Goal: Task Accomplishment & Management: Manage account settings

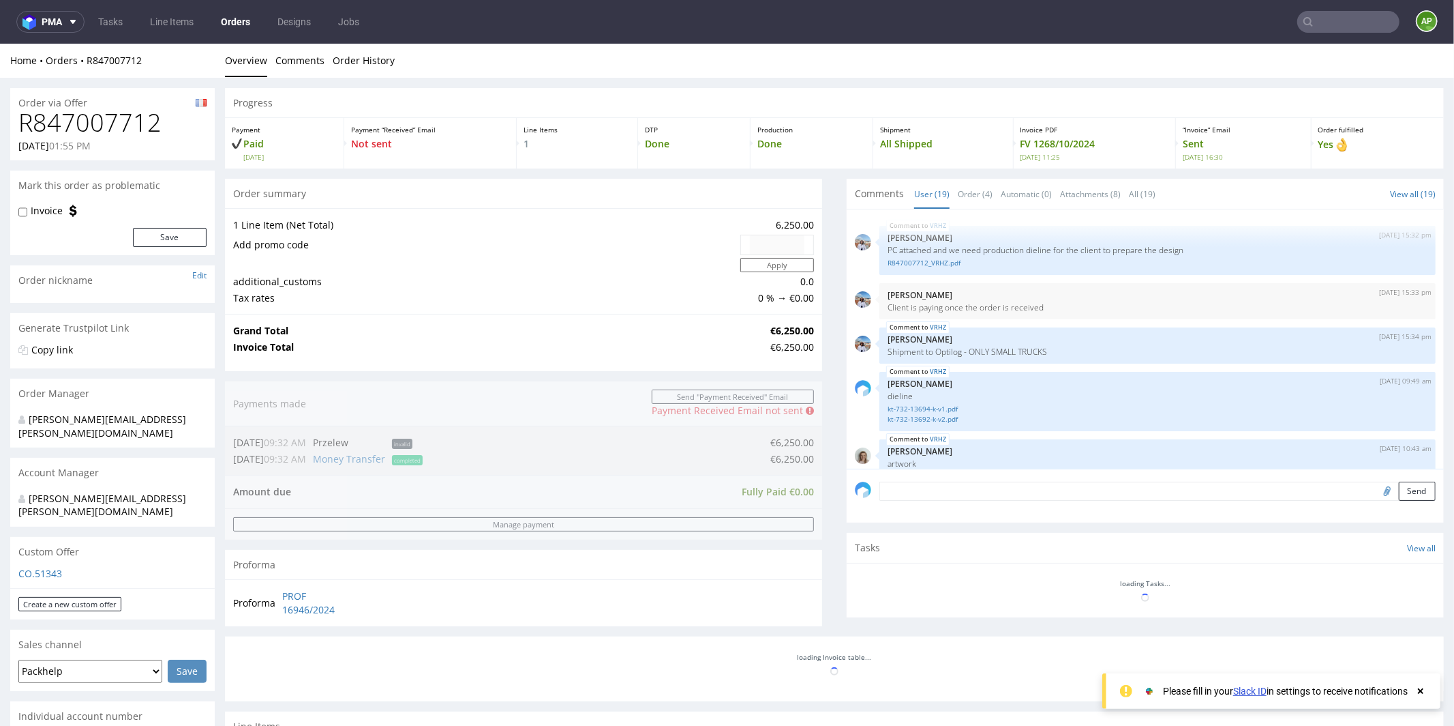
scroll to position [934, 0]
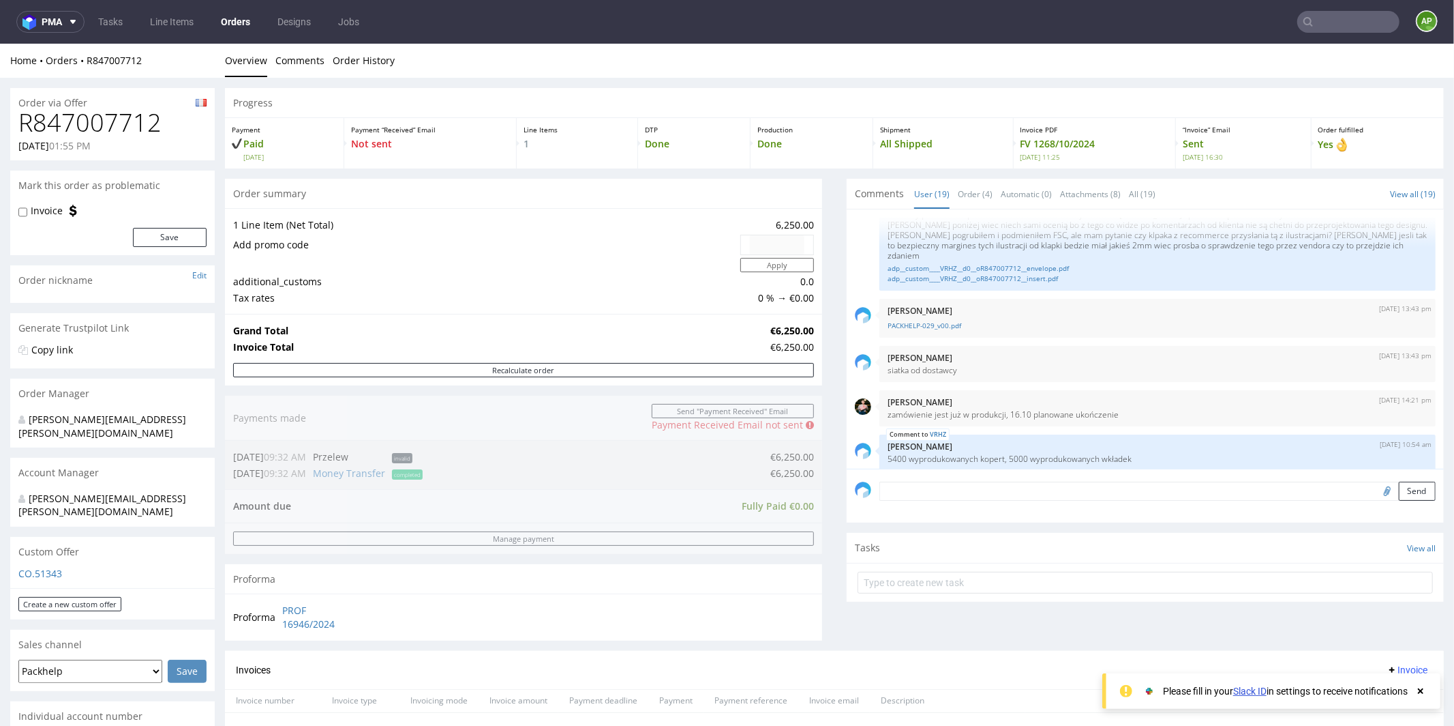
click at [241, 29] on link "Orders" at bounding box center [236, 22] width 46 height 22
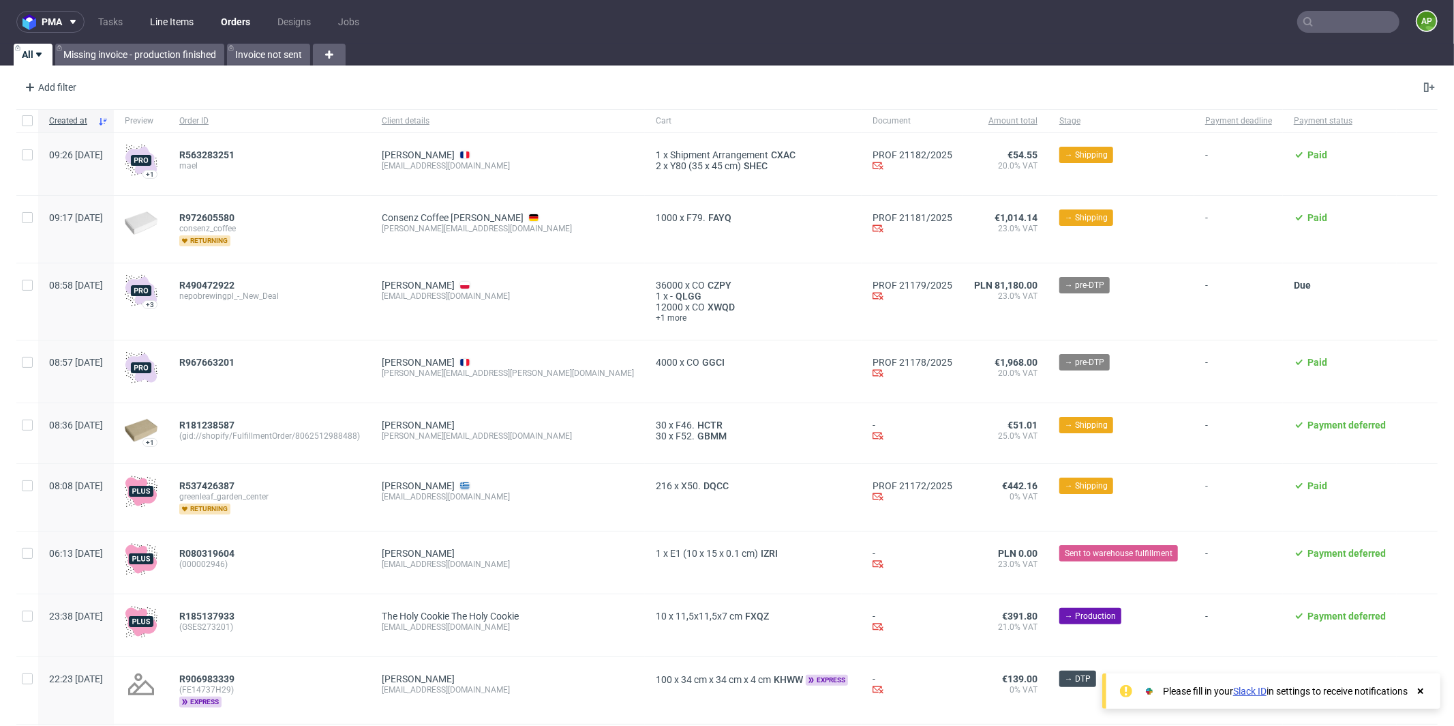
click at [190, 18] on link "Line Items" at bounding box center [172, 22] width 60 height 22
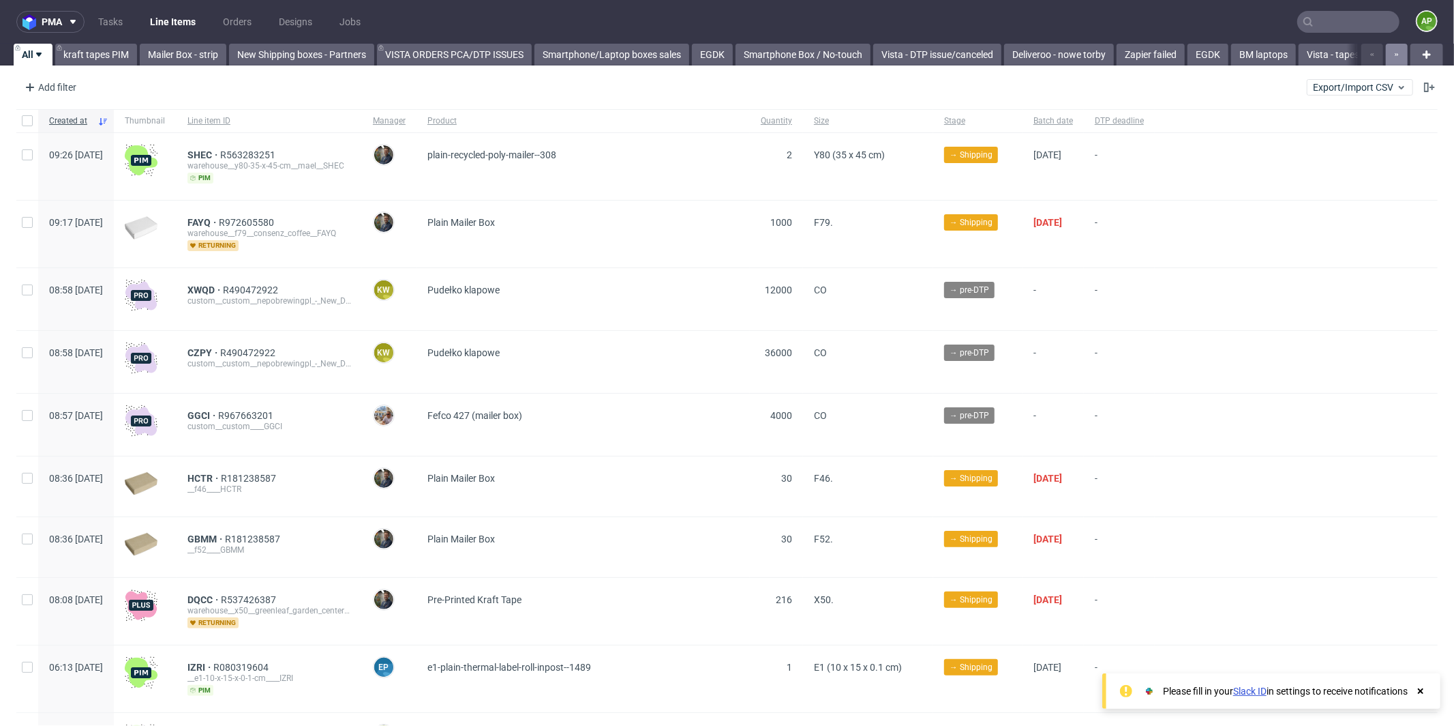
click at [1386, 53] on button "button" at bounding box center [1397, 55] width 22 height 22
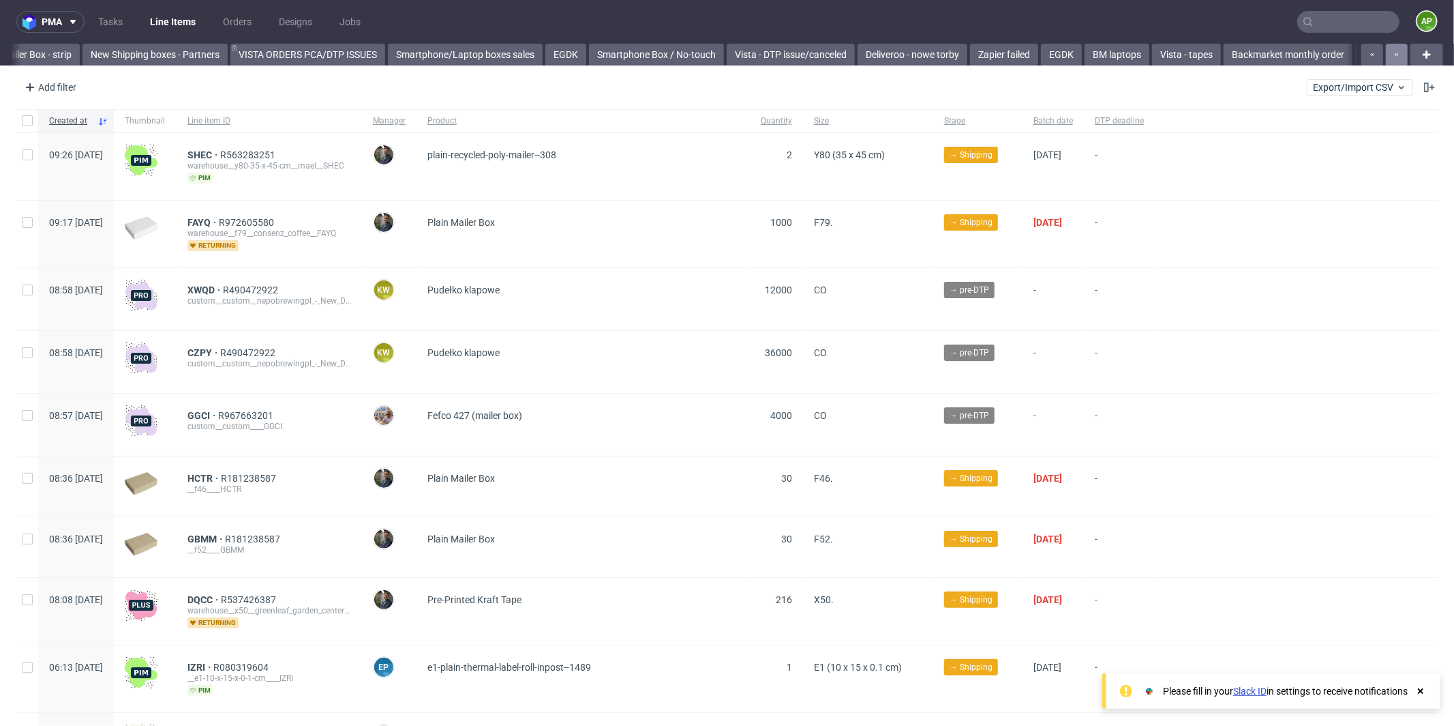
click at [1386, 53] on button "button" at bounding box center [1397, 55] width 22 height 22
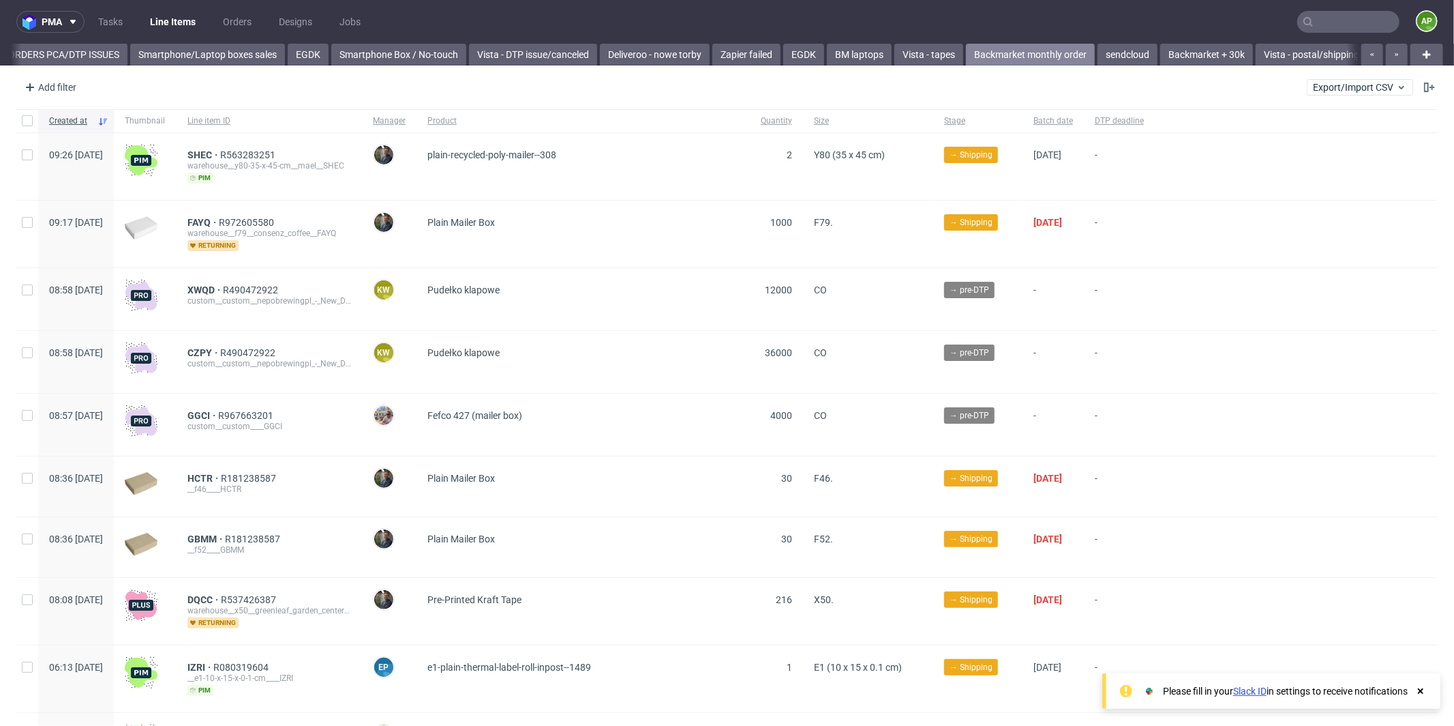
click at [1043, 55] on link "Backmarket monthly order" at bounding box center [1030, 55] width 129 height 22
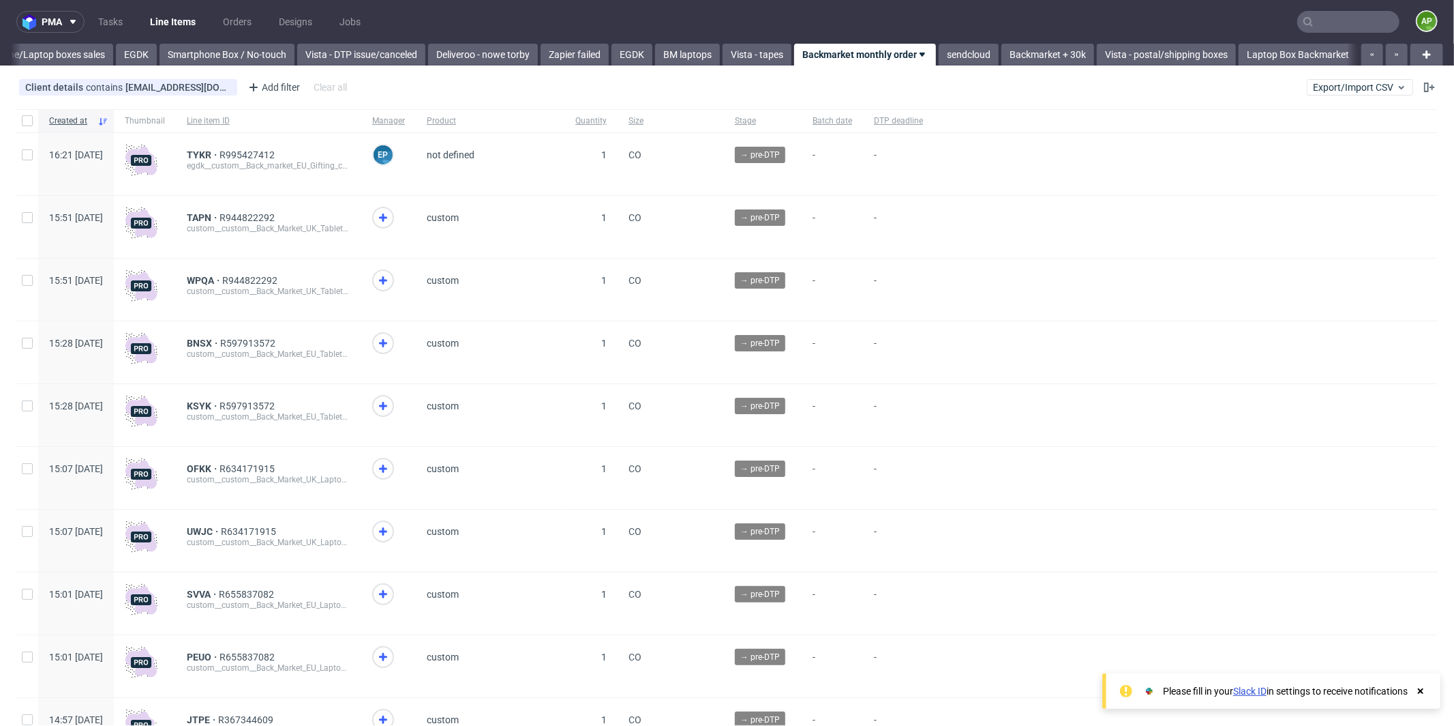
scroll to position [16, 0]
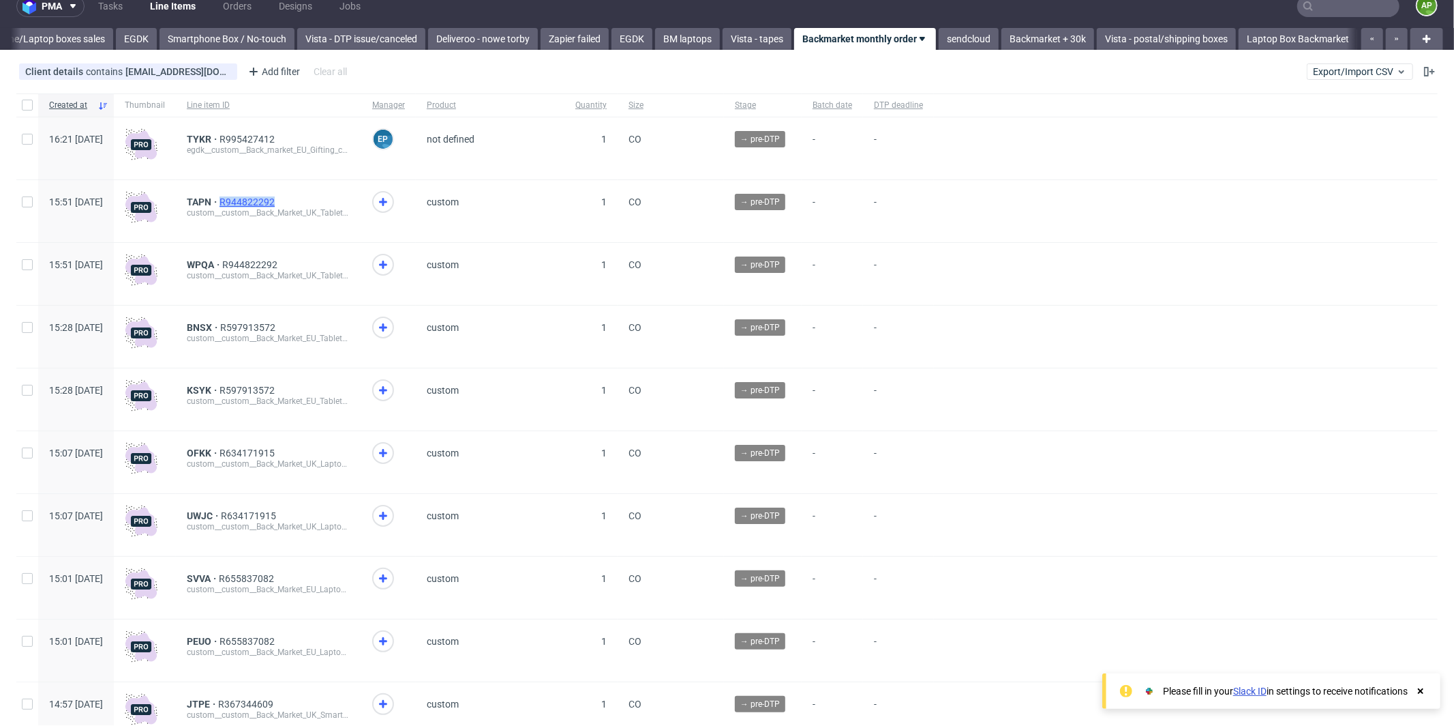
drag, startPoint x: 327, startPoint y: 200, endPoint x: 261, endPoint y: 200, distance: 66.1
click at [260, 200] on div "TAPN R944822292" at bounding box center [269, 201] width 164 height 11
copy span "R944822292"
click at [350, 262] on div "WPQA R944822292" at bounding box center [269, 264] width 164 height 11
click at [350, 148] on div "egdk__custom__Back_market_EU_Gifting_catalogue__TYKR" at bounding box center [269, 150] width 164 height 11
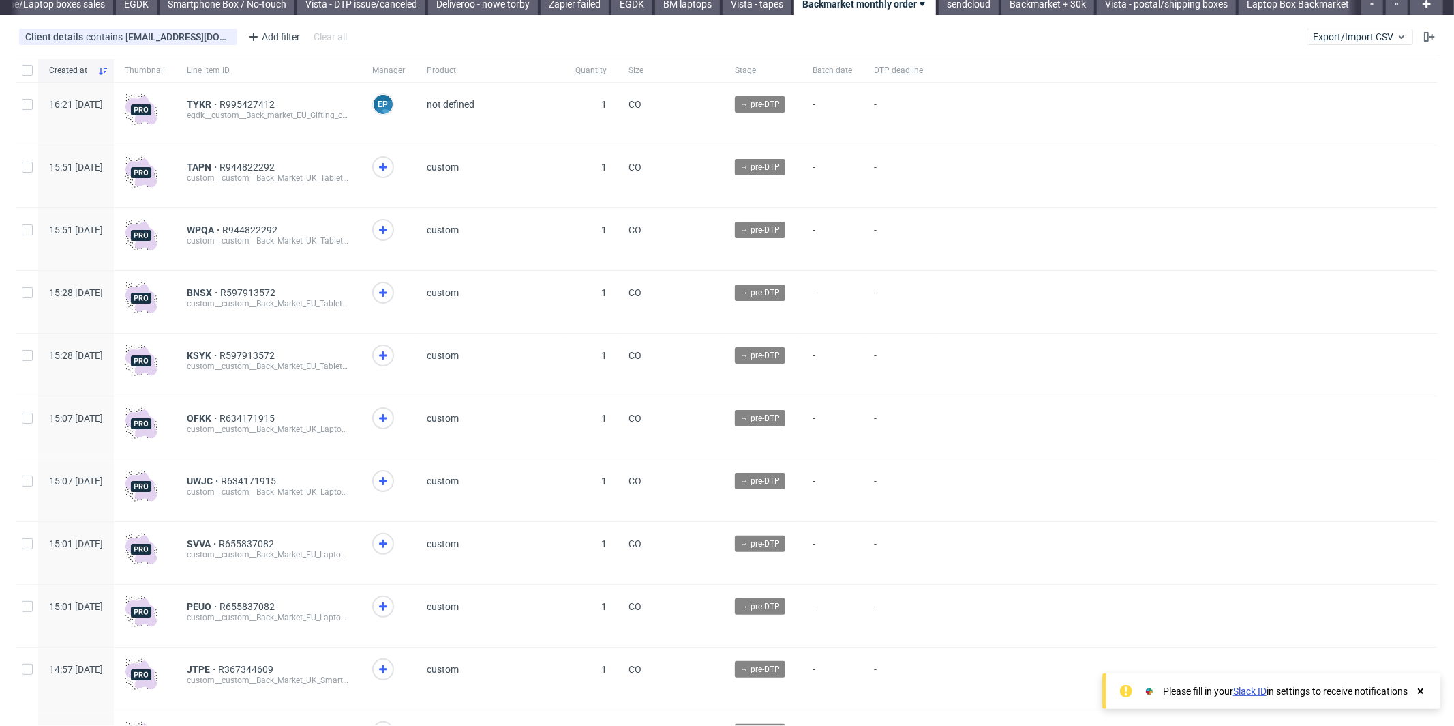
scroll to position [55, 0]
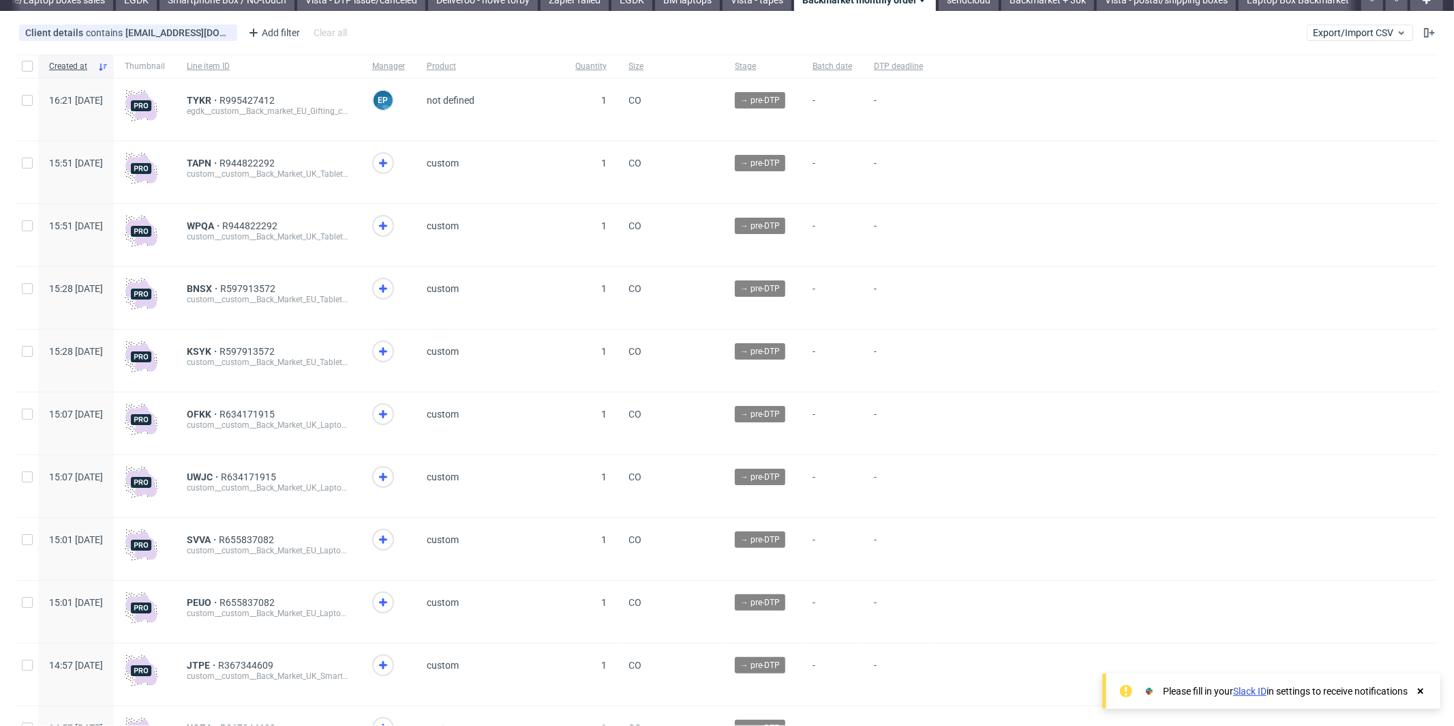
click at [329, 290] on div "BNSX R597913572" at bounding box center [269, 288] width 164 height 11
copy div "R597913572"
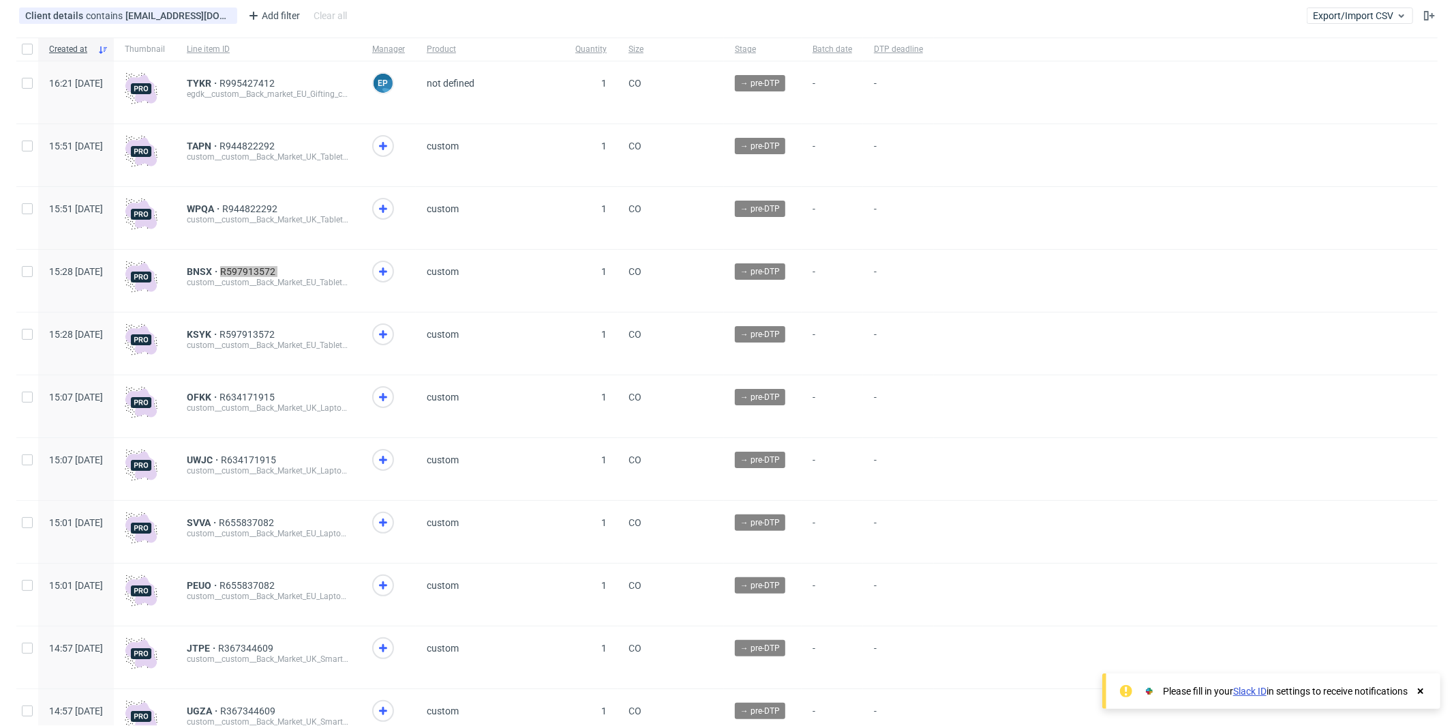
scroll to position [73, 0]
click at [342, 391] on div "OFKK R634171915" at bounding box center [269, 395] width 164 height 11
copy div "R634171915"
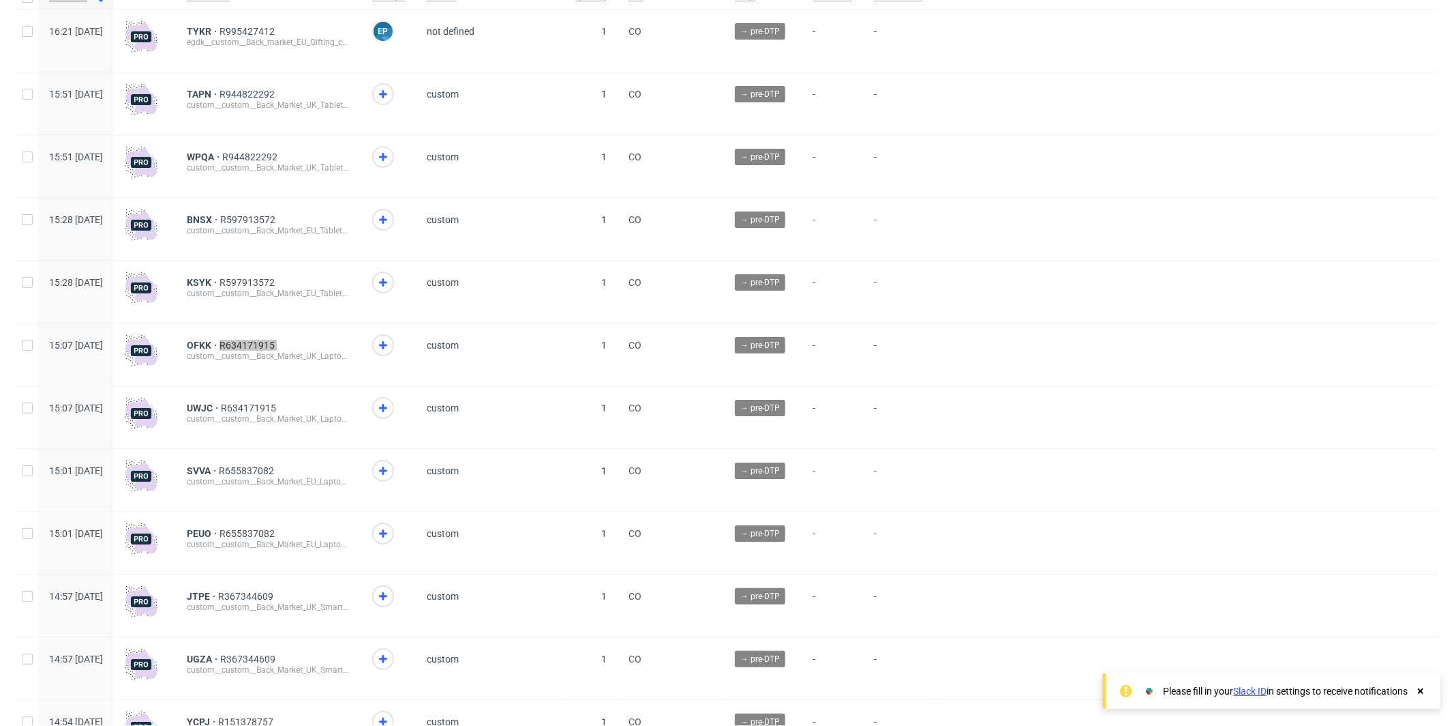
scroll to position [131, 0]
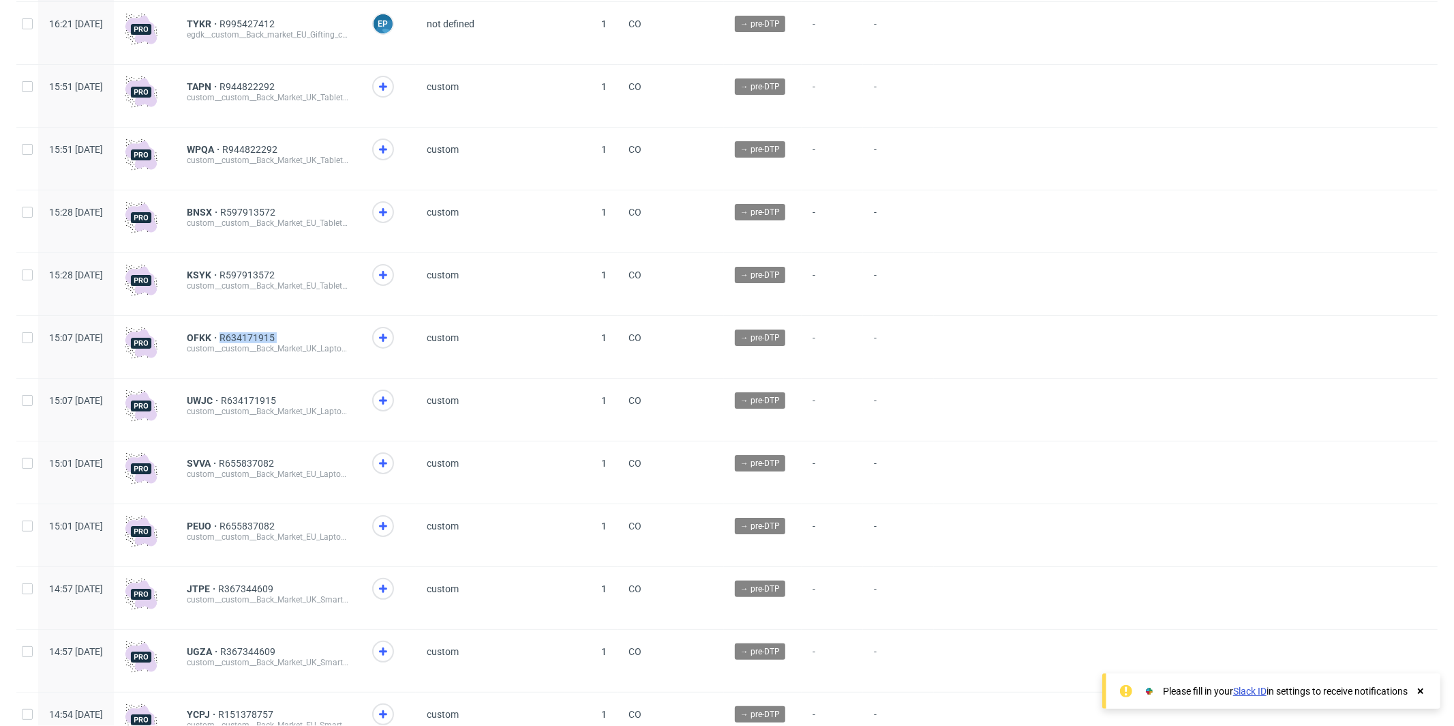
click at [320, 466] on div "SVVA R655837082" at bounding box center [269, 463] width 164 height 11
copy div "R655837082"
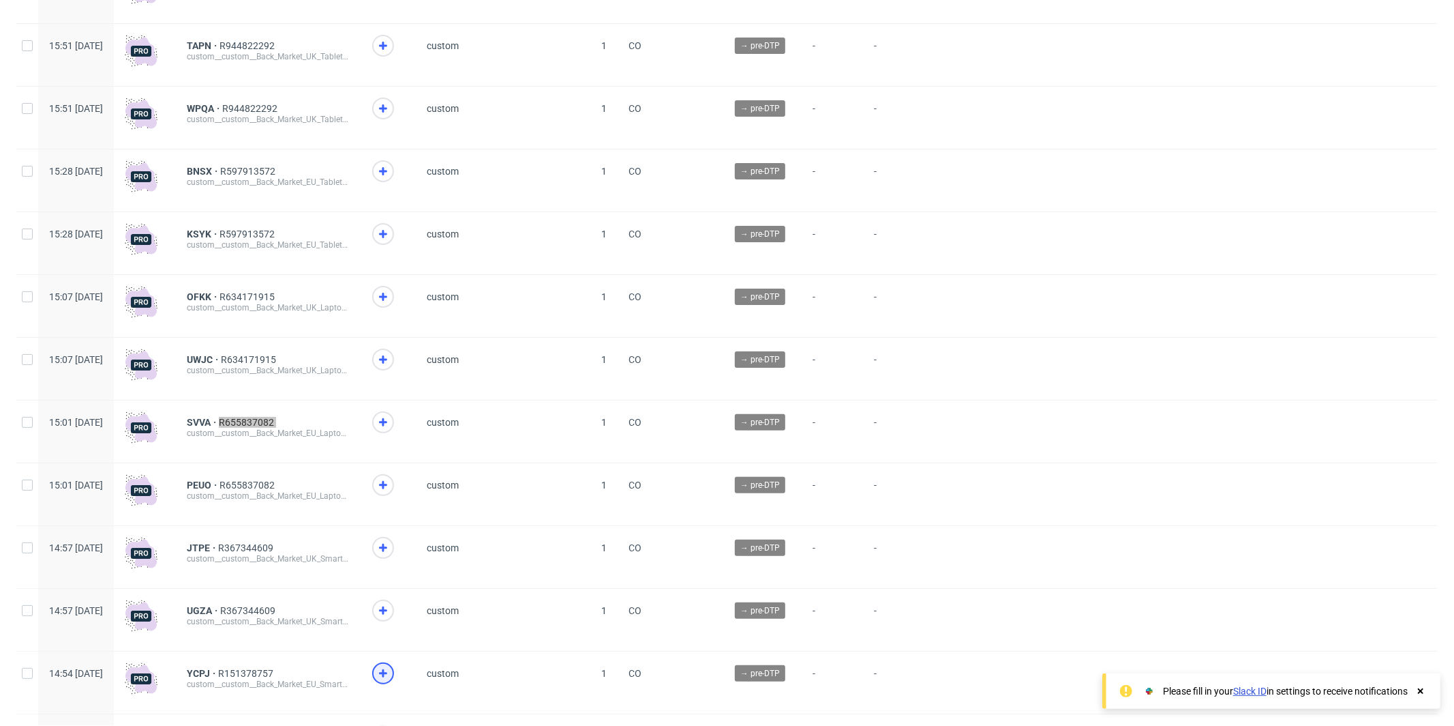
scroll to position [180, 0]
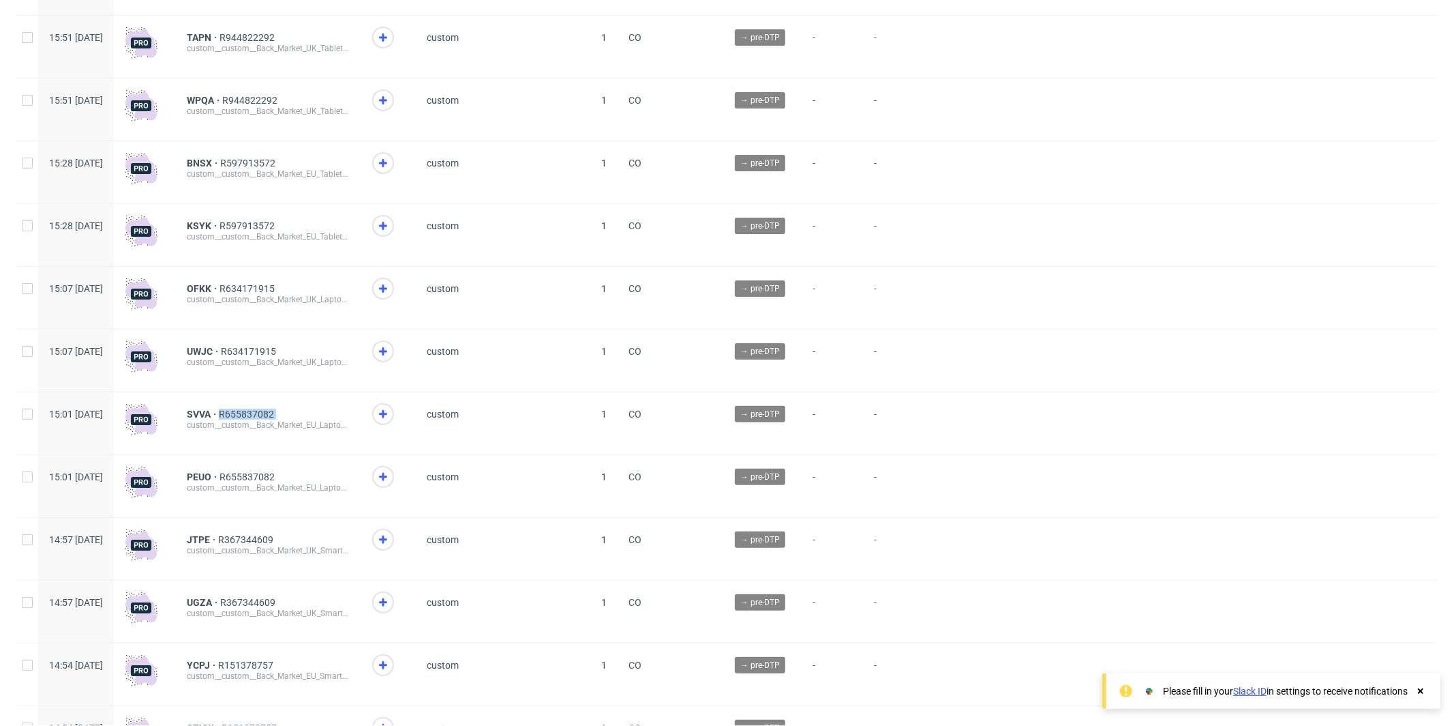
click at [335, 539] on div "JTPE R367344609" at bounding box center [269, 539] width 164 height 11
click at [322, 543] on div "JTPE R367344609" at bounding box center [269, 539] width 164 height 11
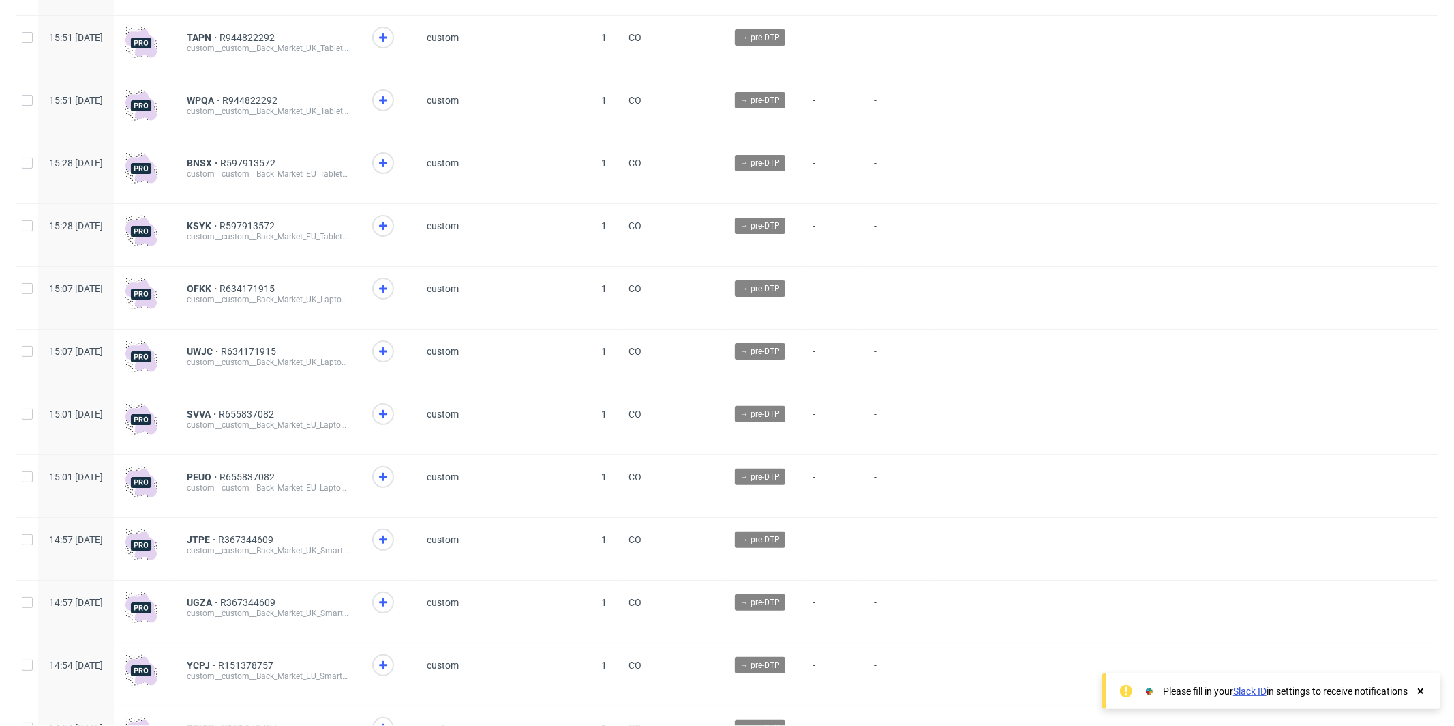
click at [322, 543] on div "JTPE R367344609" at bounding box center [269, 539] width 164 height 11
copy div "R367344609"
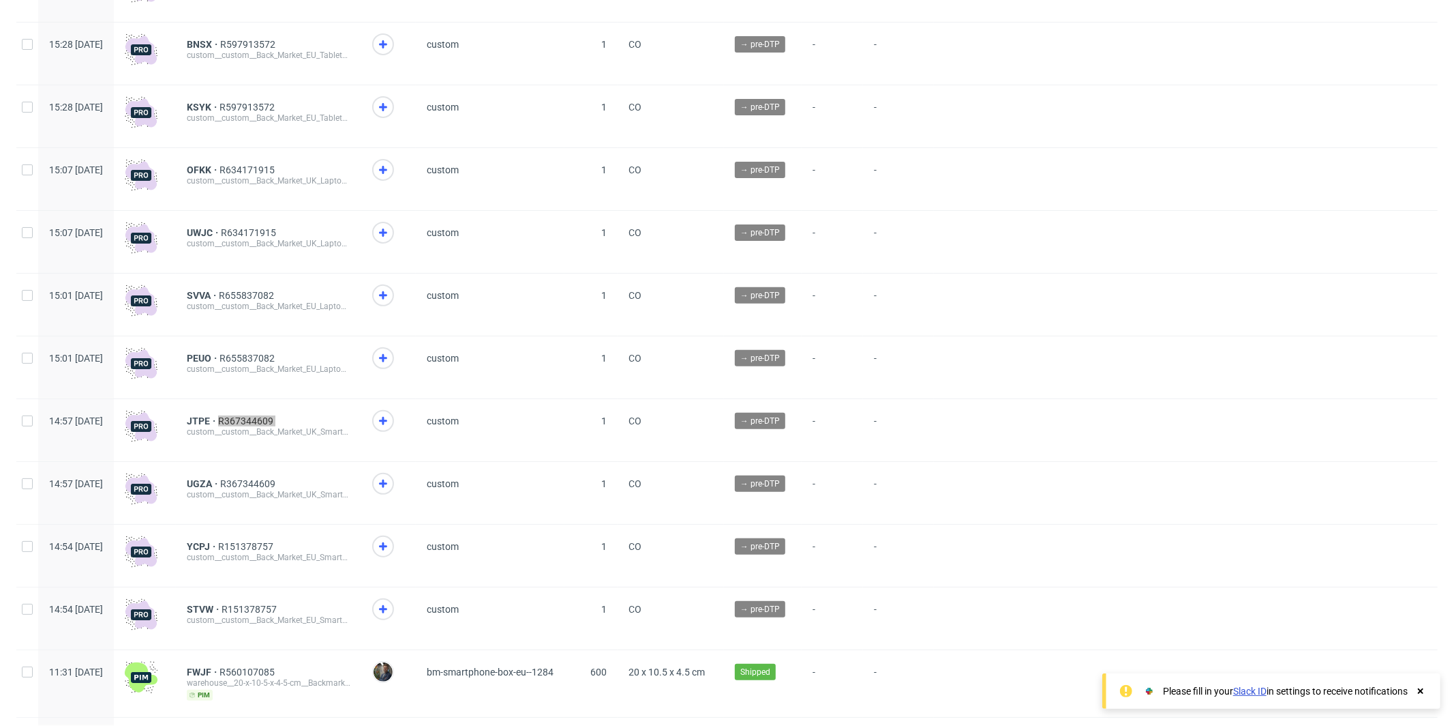
scroll to position [300, 0]
click at [327, 539] on div "YCPJ R151378757 custom__custom__Back_Market_EU_Smartphones_September_2025__YCPJ" at bounding box center [268, 554] width 185 height 62
copy span "R151378757"
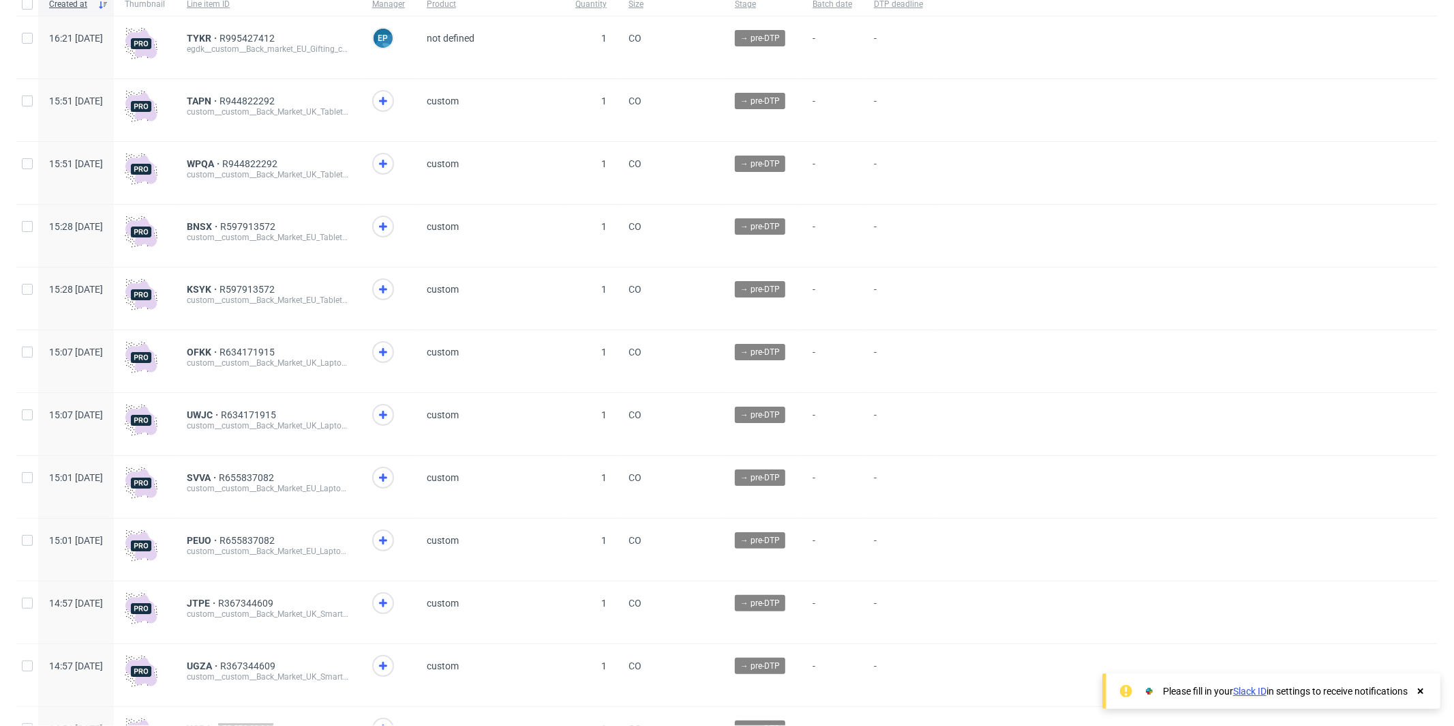
scroll to position [0, 0]
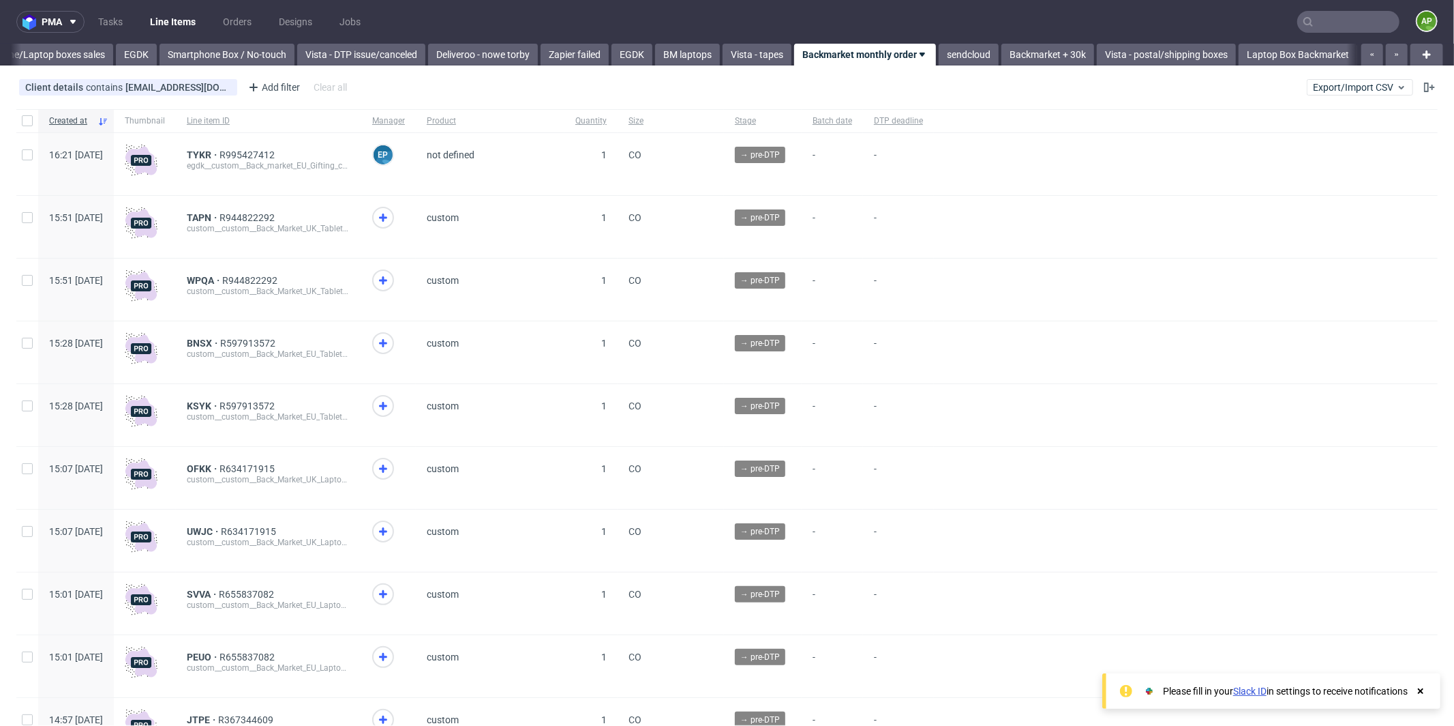
click at [791, 83] on div "Client details contains packaging@backmarket.com ...contains packaging@backmark…" at bounding box center [727, 87] width 1454 height 33
click at [1344, 18] on input "text" at bounding box center [1349, 22] width 102 height 22
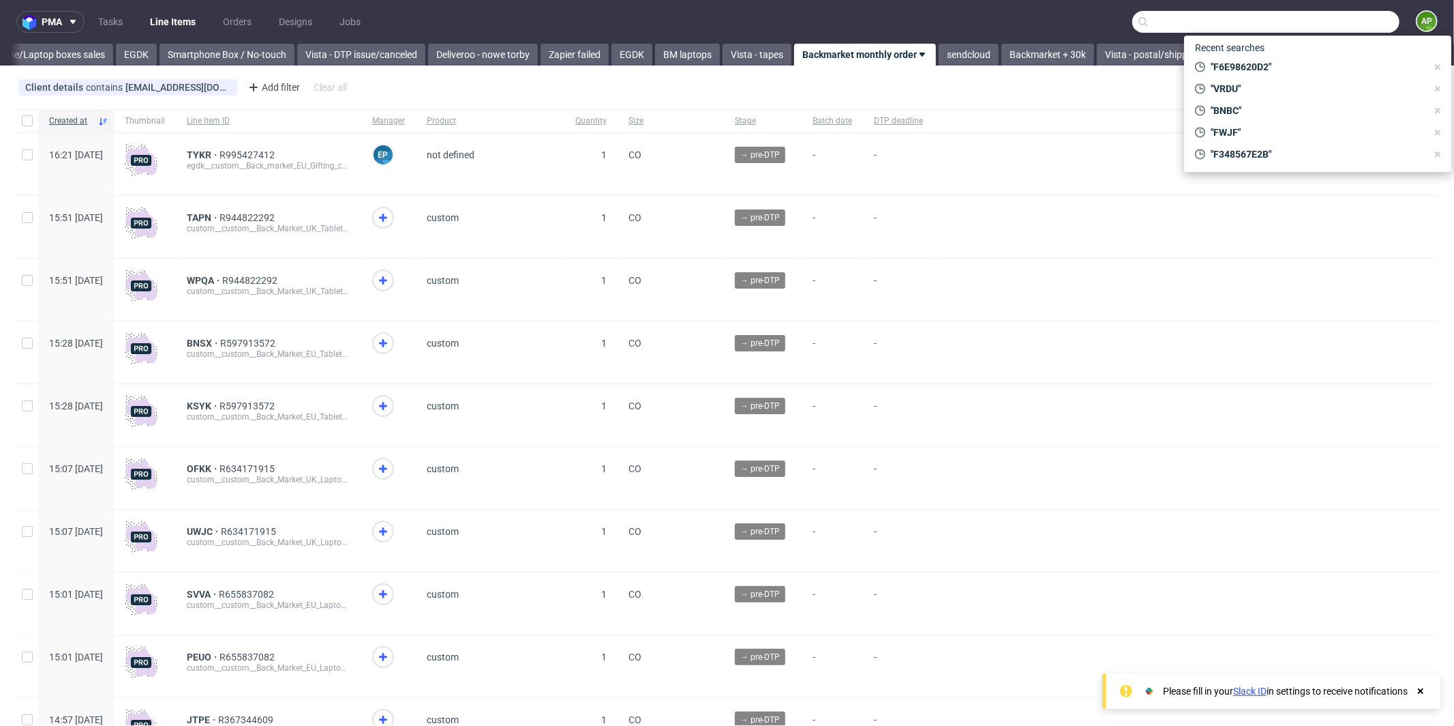
paste input "R560107085"
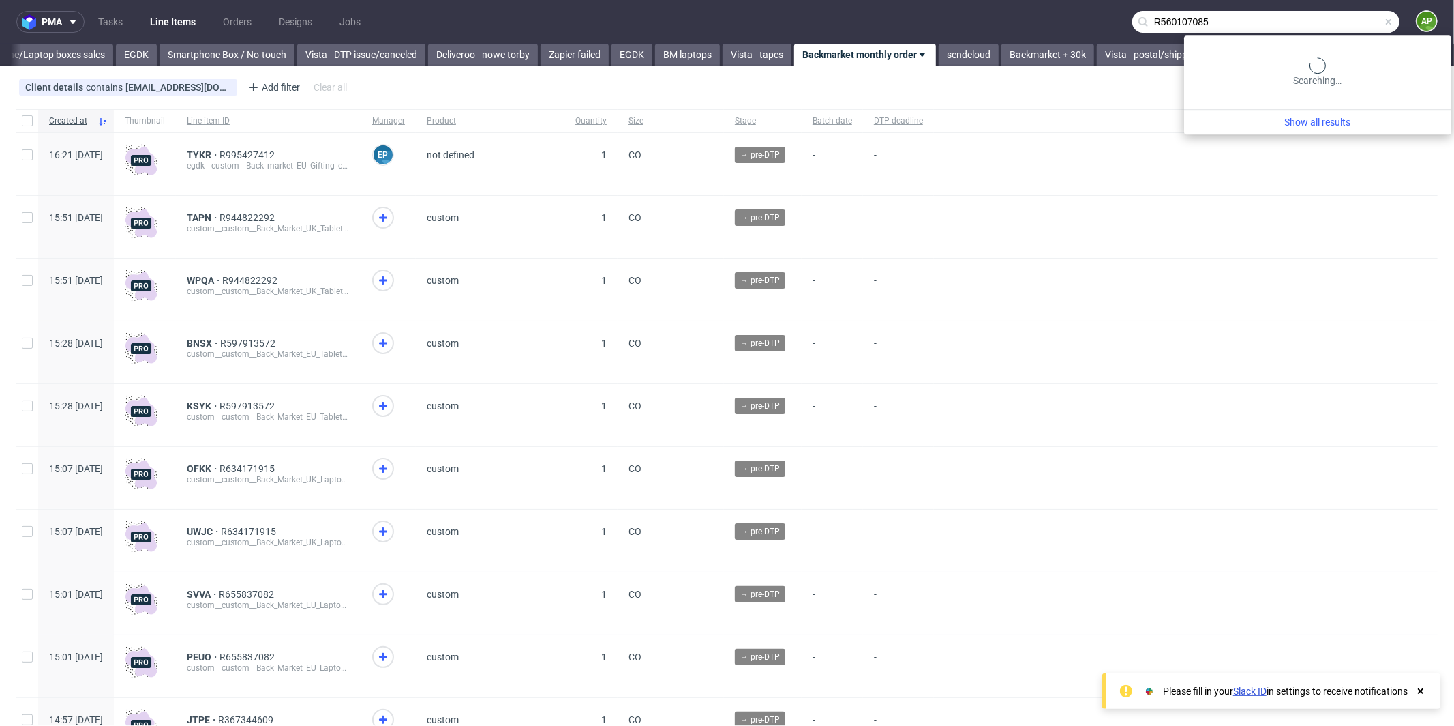
type input "R560107085"
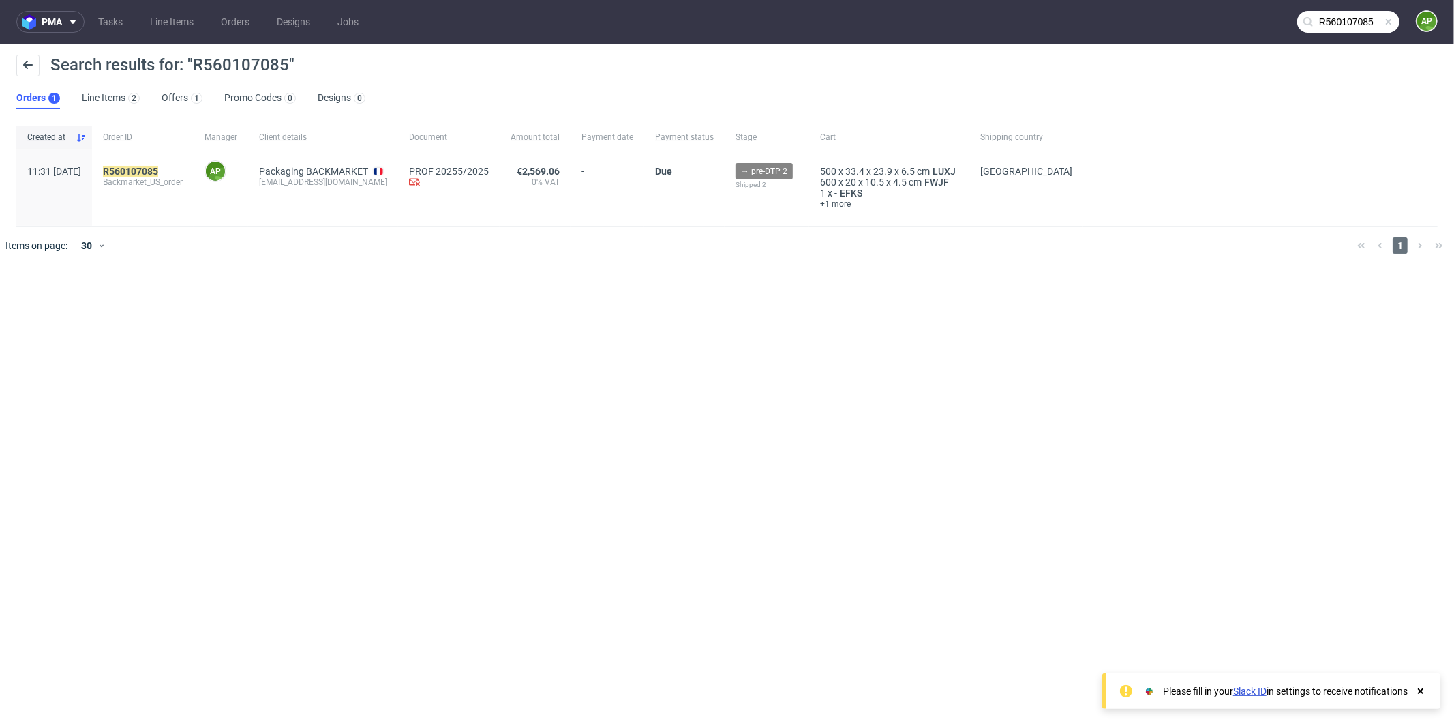
click at [183, 168] on div "R560107085" at bounding box center [143, 171] width 80 height 11
copy span "R560107085"
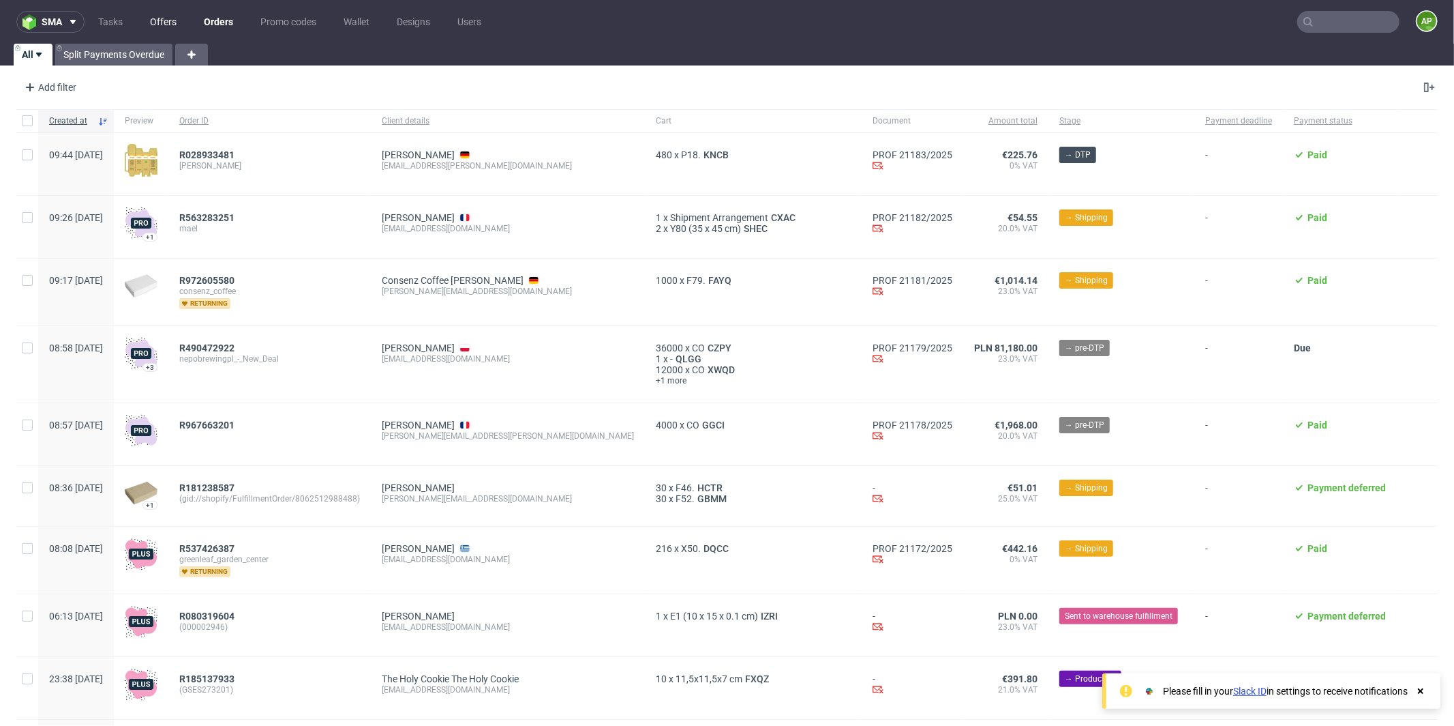
click at [170, 23] on link "Offers" at bounding box center [163, 22] width 43 height 22
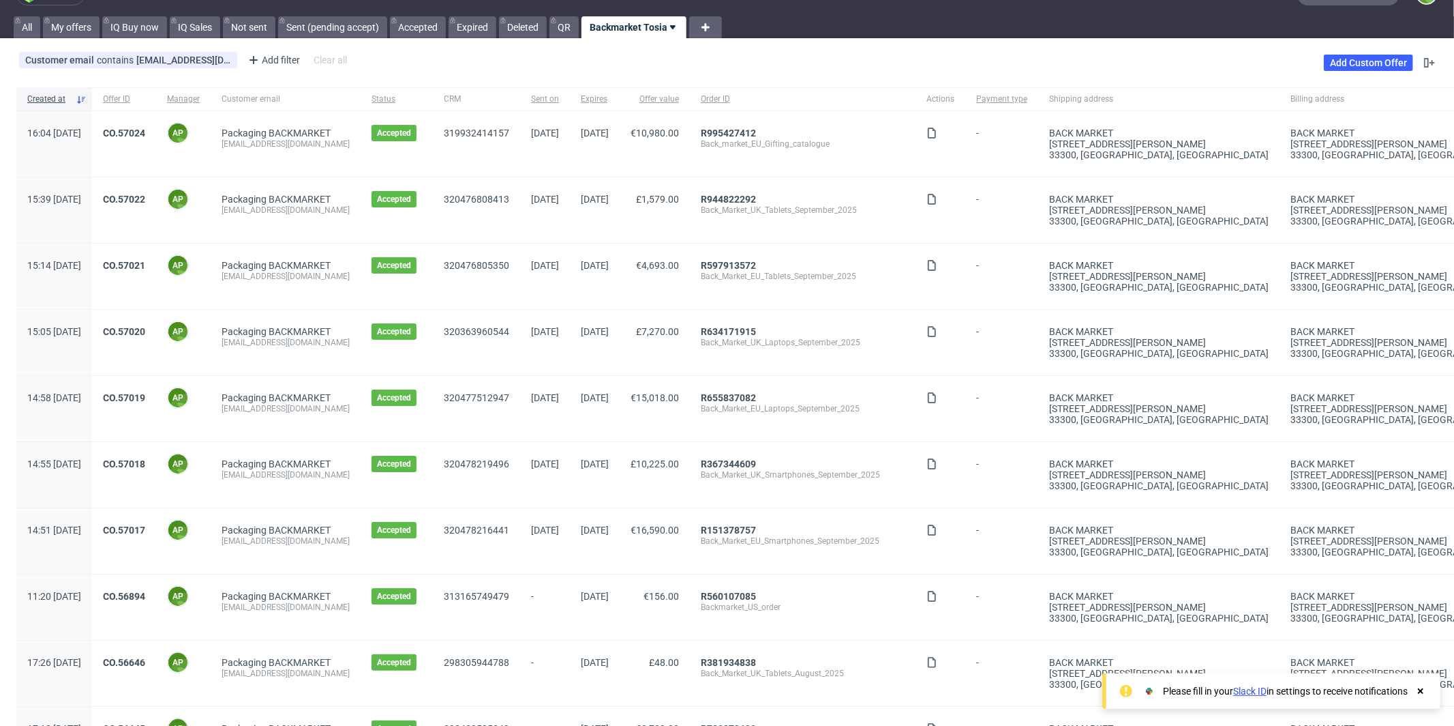
scroll to position [28, 0]
click at [756, 595] on link "R560107085" at bounding box center [728, 595] width 55 height 11
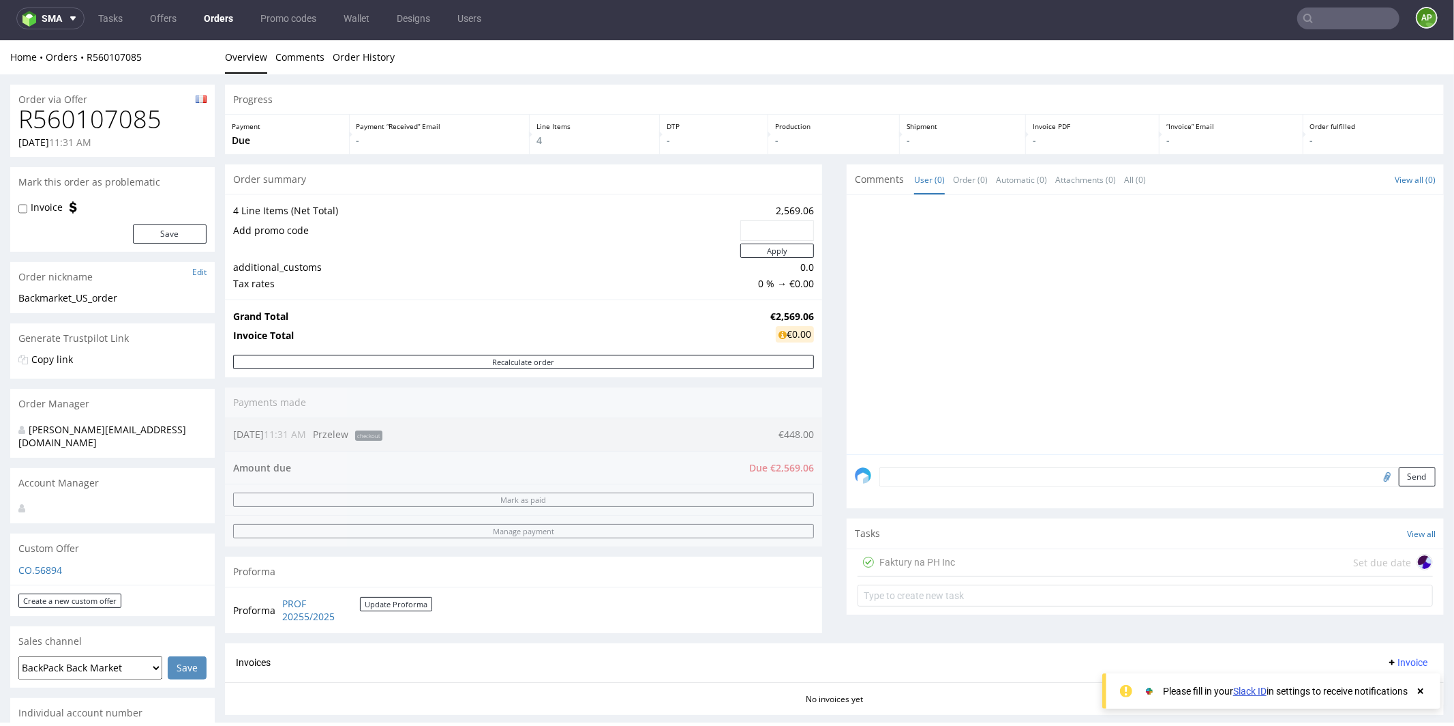
click at [88, 115] on h1 "R560107085" at bounding box center [112, 118] width 188 height 27
click at [89, 115] on h1 "R560107085" at bounding box center [112, 118] width 188 height 27
copy h1 "R560107085"
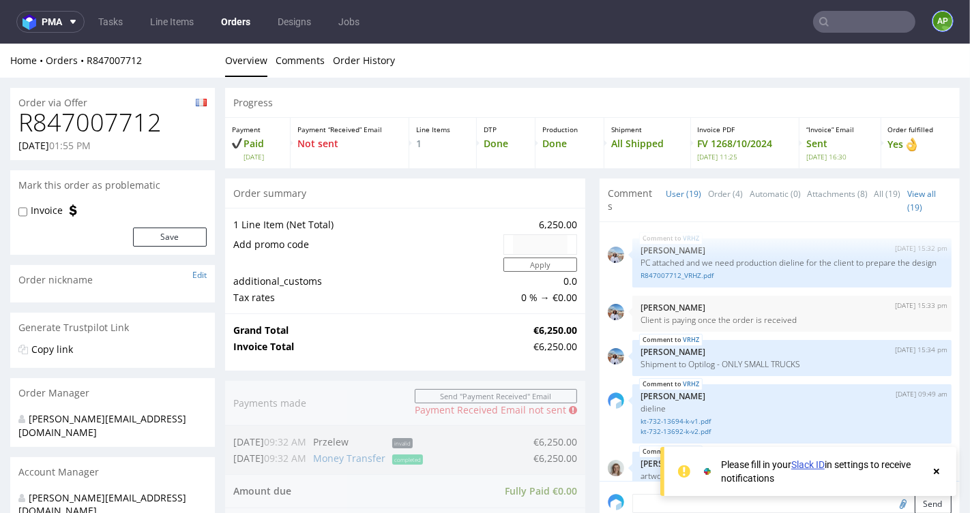
click at [933, 17] on figcaption "AP" at bounding box center [942, 21] width 19 height 19
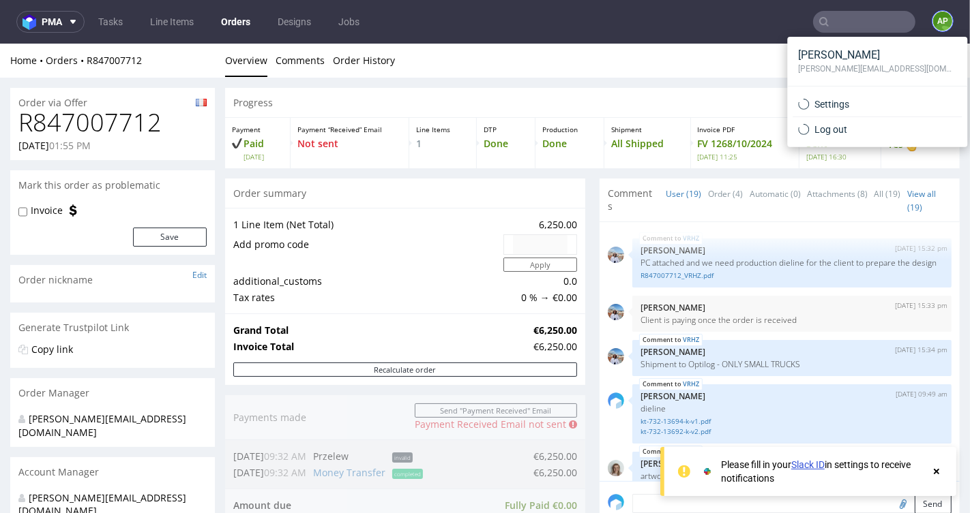
scroll to position [1067, 0]
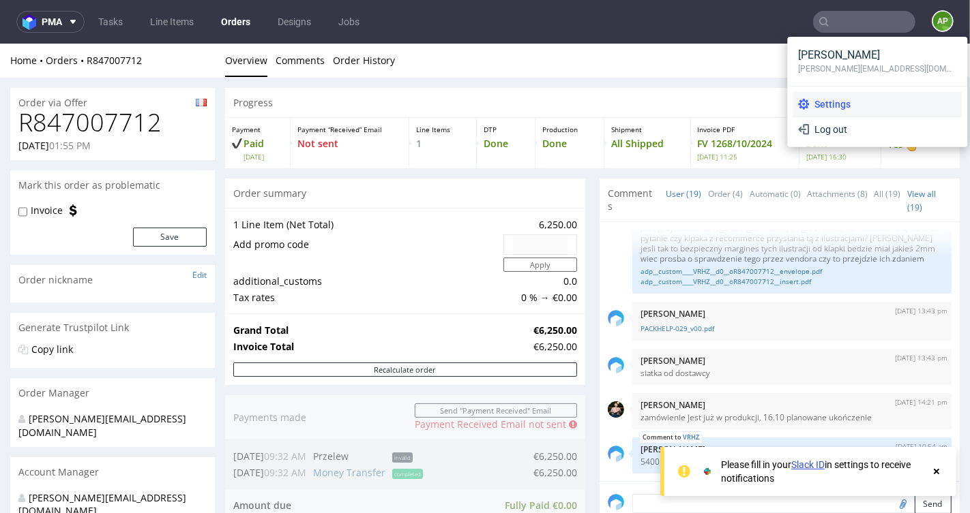
click at [849, 104] on span "Settings" at bounding box center [882, 105] width 147 height 14
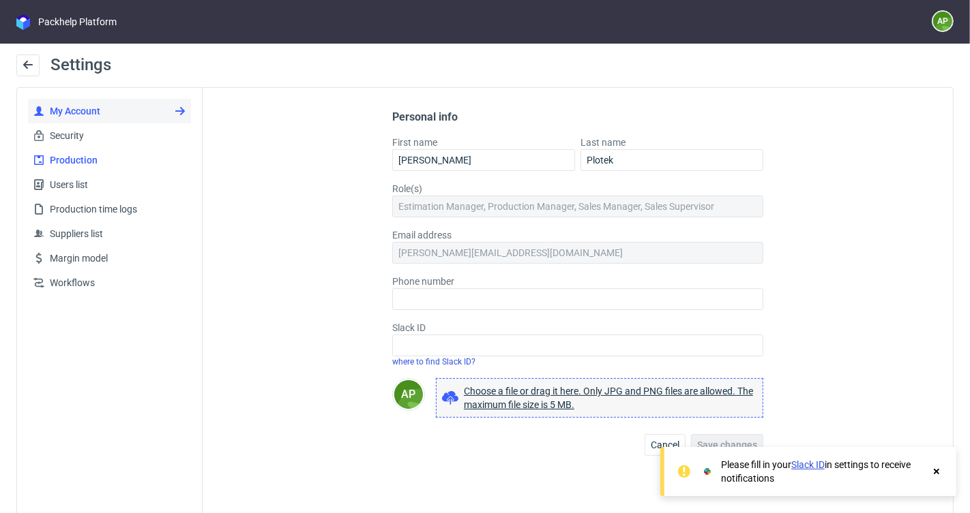
click at [77, 154] on span "Production" at bounding box center [114, 160] width 141 height 14
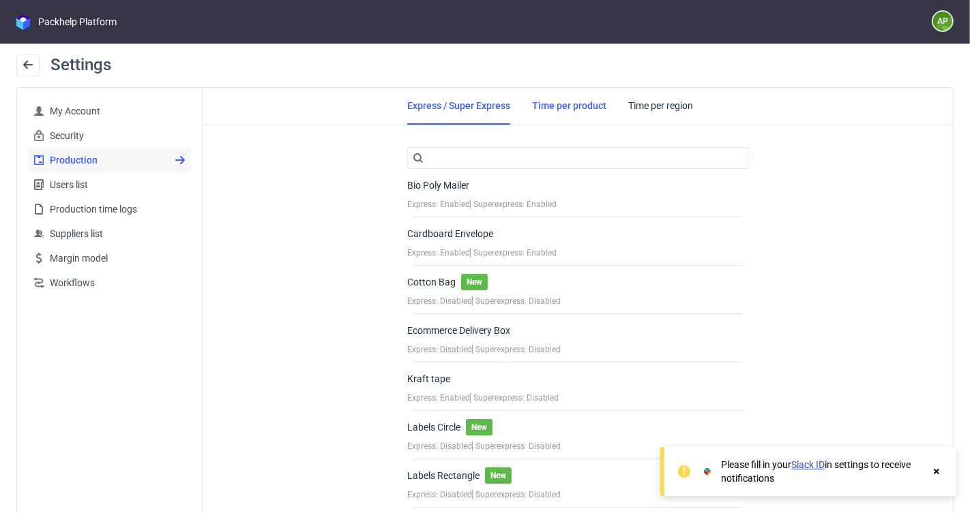
click at [532, 111] on link "Time per product" at bounding box center [569, 105] width 74 height 35
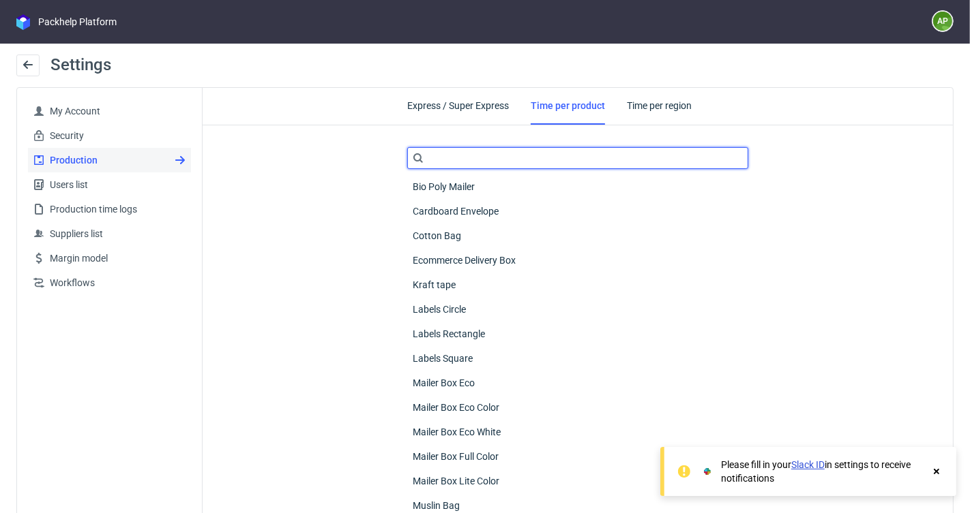
click at [523, 151] on input "text" at bounding box center [577, 158] width 341 height 22
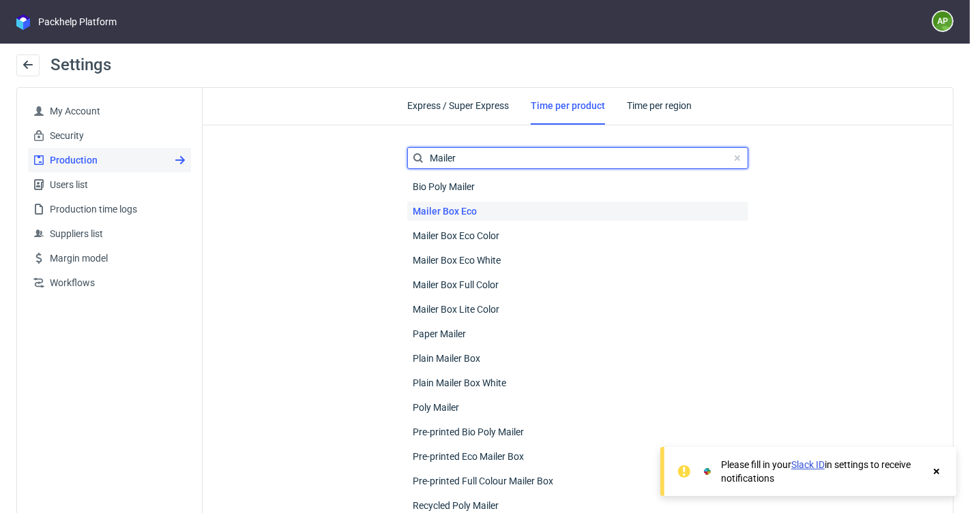
type input "Mailer"
click at [505, 207] on div "Mailer Box Eco" at bounding box center [577, 211] width 341 height 19
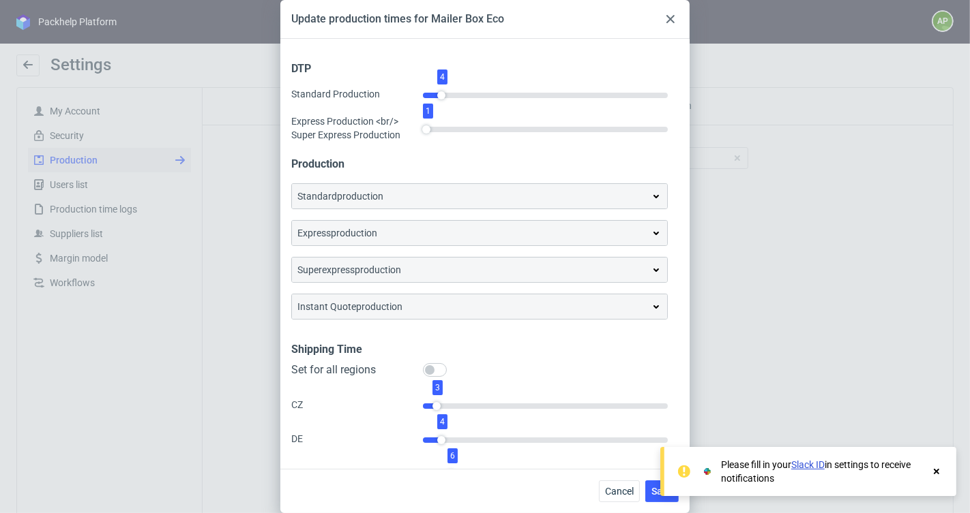
click at [451, 202] on div "standard production" at bounding box center [479, 197] width 364 height 14
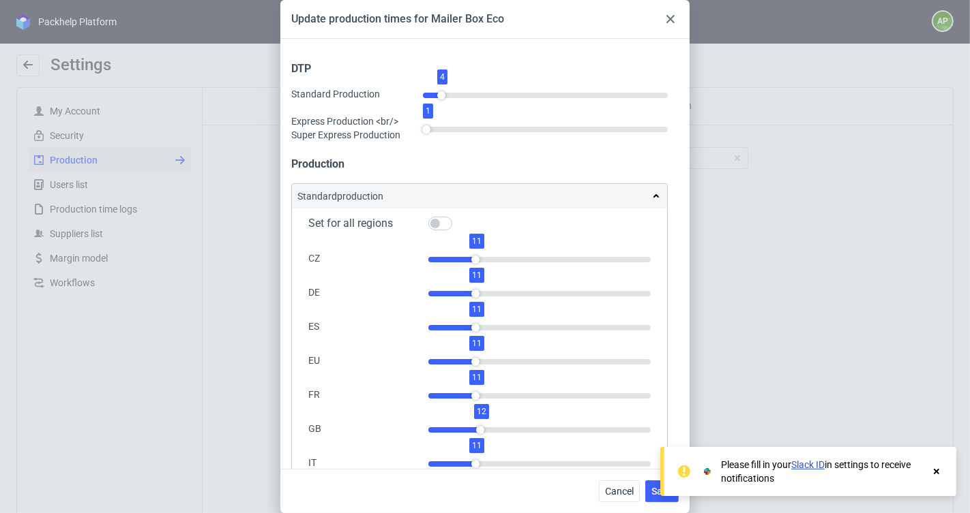
click at [674, 15] on div at bounding box center [670, 19] width 16 height 16
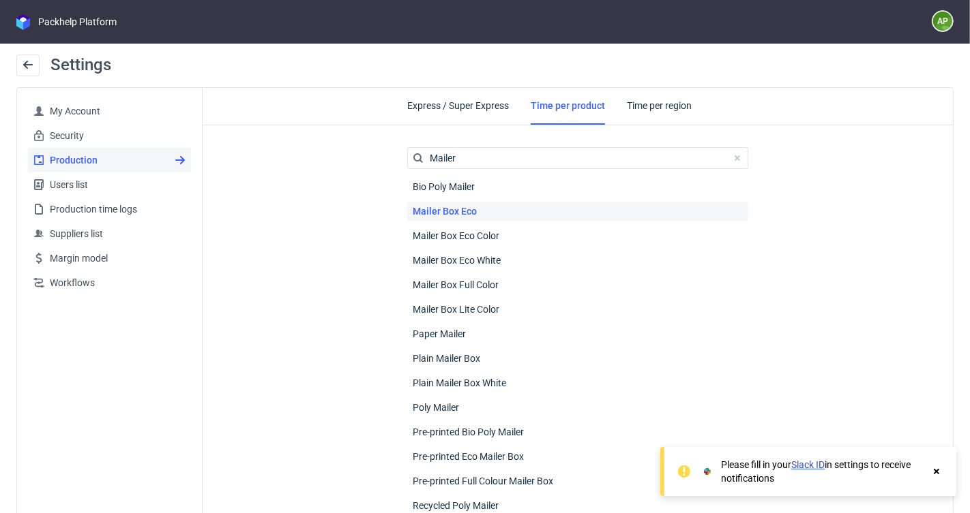
click at [518, 213] on div "Mailer Box Eco" at bounding box center [577, 211] width 341 height 19
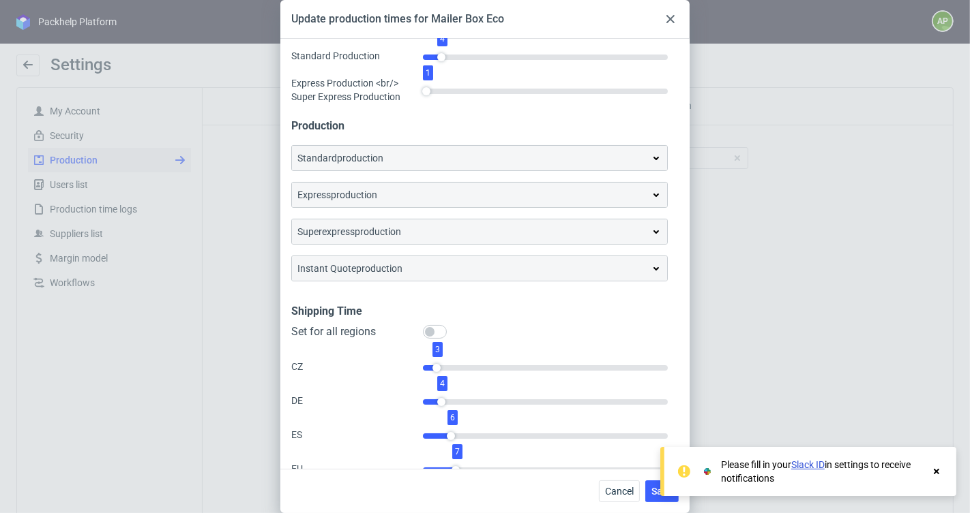
scroll to position [16, 0]
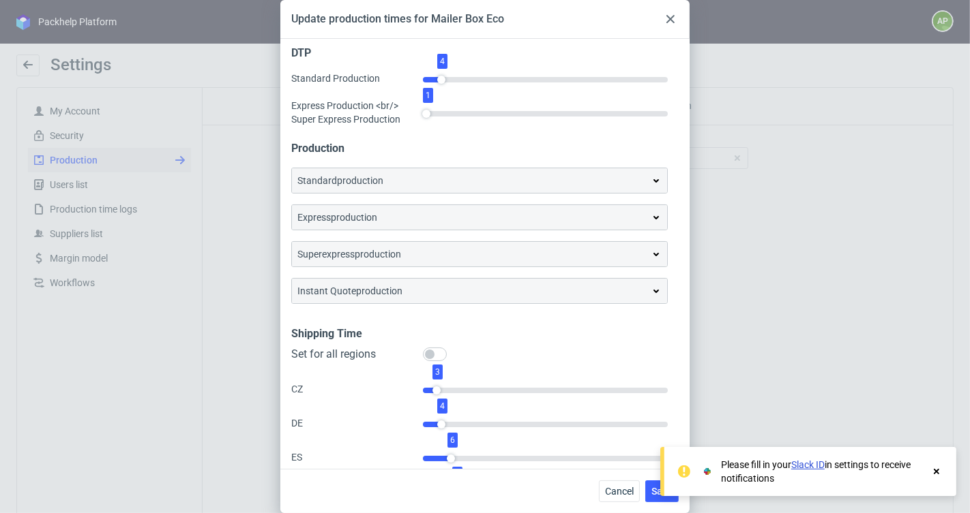
click at [440, 212] on div "express production" at bounding box center [479, 218] width 364 height 14
